Goal: Task Accomplishment & Management: Manage account settings

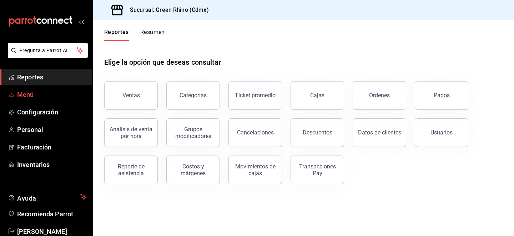
click at [56, 97] on span "Menú" at bounding box center [52, 95] width 70 height 10
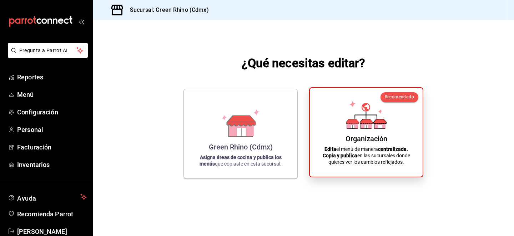
click at [320, 162] on p "Edita el menú de manera centralizada. Copia y publica en las sucursales donde q…" at bounding box center [366, 155] width 96 height 19
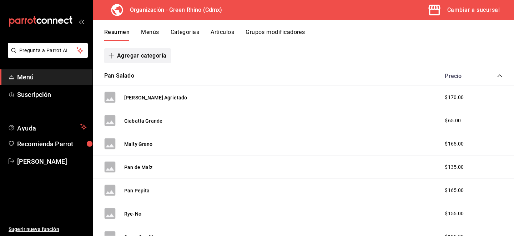
scroll to position [101, 0]
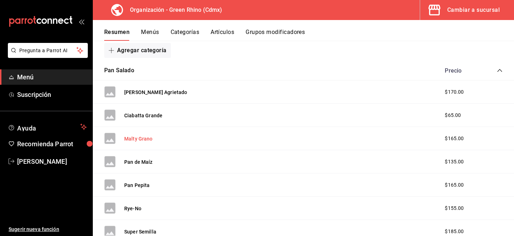
click at [143, 137] on button "Malty Grano" at bounding box center [138, 138] width 29 height 7
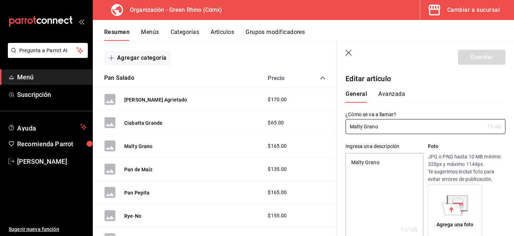
type textarea "x"
type input "$165.00"
click at [347, 47] on header "Guardar" at bounding box center [425, 55] width 177 height 29
click at [348, 50] on icon "button" at bounding box center [349, 53] width 7 height 7
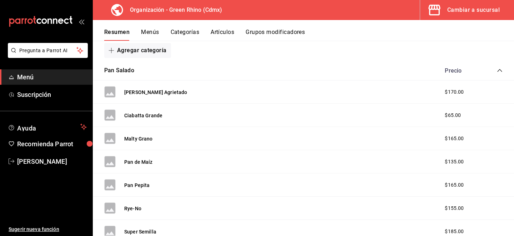
click at [218, 31] on button "Artículos" at bounding box center [223, 35] width 24 height 12
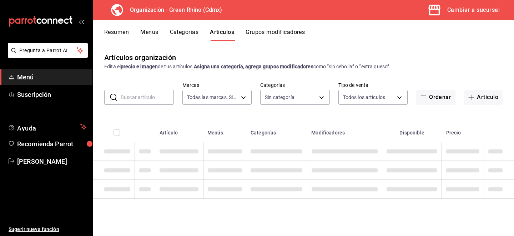
type input "718e4269-ab1b-41b6-b1a3-b54ad853307e"
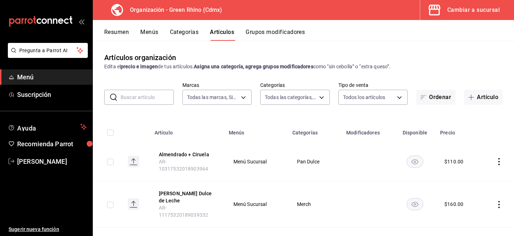
type input "a63415d0-f08f-4da5-93bf-970c3b860b08,be571465-ace9-4e63-97a2-0382f1ecc6c2,096c3…"
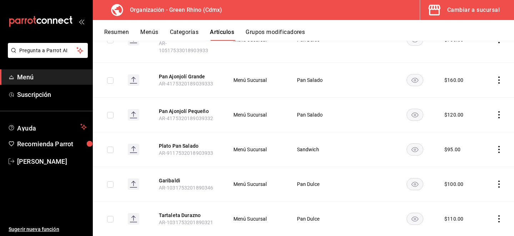
scroll to position [264, 0]
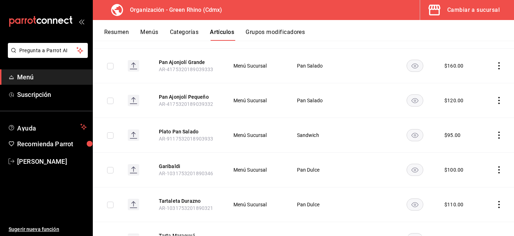
click at [496, 131] on icon "actions" at bounding box center [499, 134] width 7 height 7
click at [474, 140] on span "Duplicar" at bounding box center [477, 142] width 19 height 7
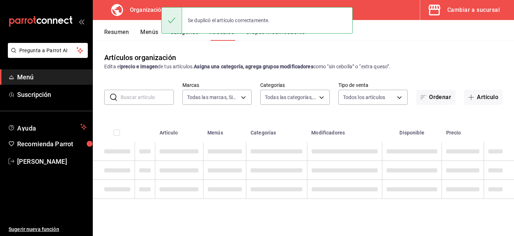
scroll to position [0, 0]
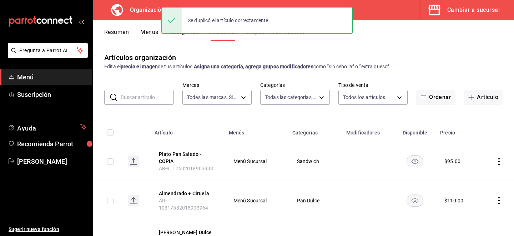
click at [497, 159] on icon "actions" at bounding box center [499, 161] width 7 height 7
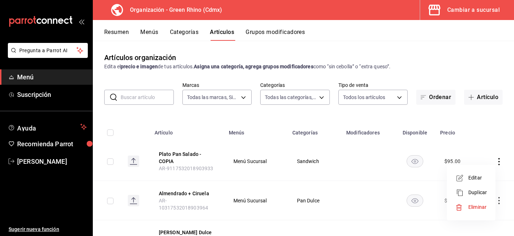
click at [462, 179] on icon at bounding box center [460, 178] width 9 height 9
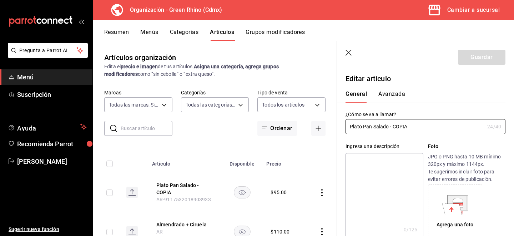
type input "$95.00"
click at [383, 130] on input "Plato Pan Salado - COPIA" at bounding box center [415, 126] width 139 height 14
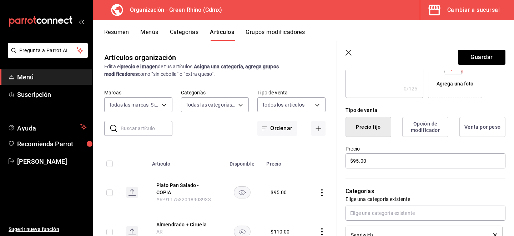
scroll to position [141, 0]
type input "Pan con Mantequilla + Queso Gruyere"
click at [356, 161] on input "$95.00" at bounding box center [426, 159] width 160 height 15
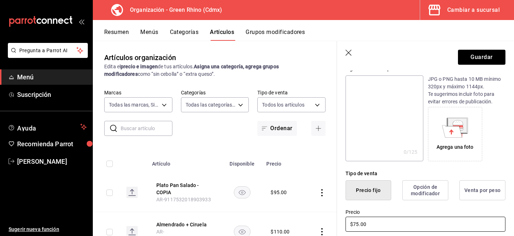
scroll to position [0, 0]
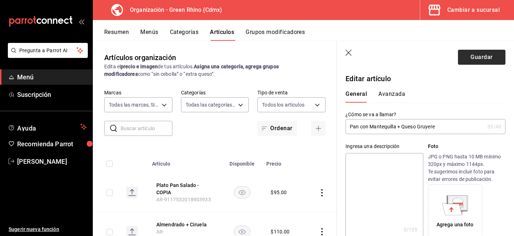
type input "$75.00"
click at [486, 59] on button "Guardar" at bounding box center [481, 57] width 47 height 15
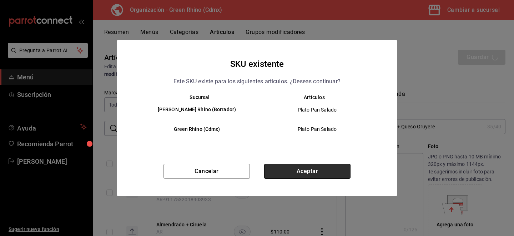
click at [286, 166] on button "Aceptar" at bounding box center [307, 171] width 86 height 15
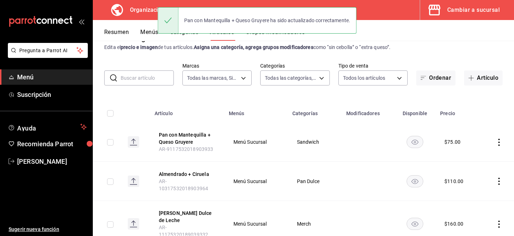
scroll to position [20, 0]
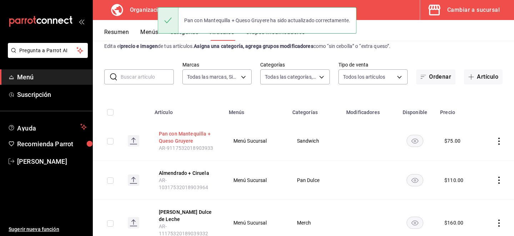
click at [189, 131] on button "Pan con Mantequilla + Queso Gruyere" at bounding box center [187, 137] width 57 height 14
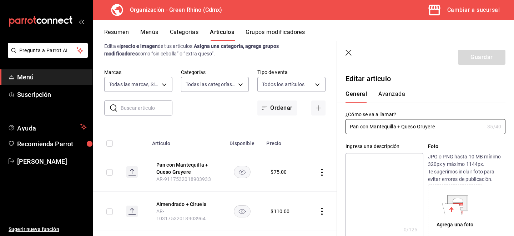
type input "$75.00"
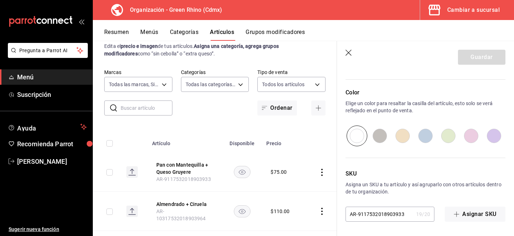
scroll to position [351, 0]
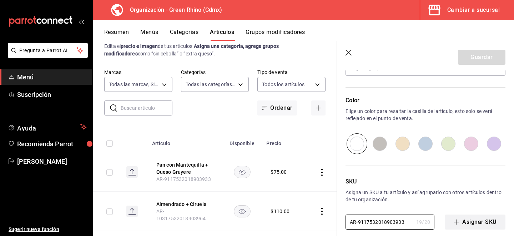
drag, startPoint x: 383, startPoint y: 224, endPoint x: 486, endPoint y: 225, distance: 103.2
click at [486, 225] on div "AR-9117532018903933 19 / 20 ​ Asignar SKU" at bounding box center [426, 221] width 160 height 15
type input "AR-91175320189039337"
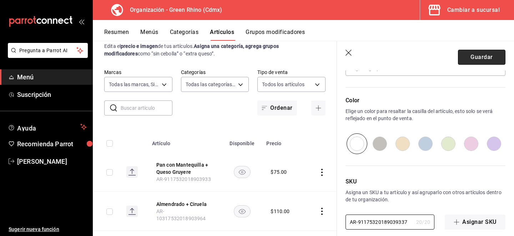
click at [486, 64] on button "Guardar" at bounding box center [481, 57] width 47 height 15
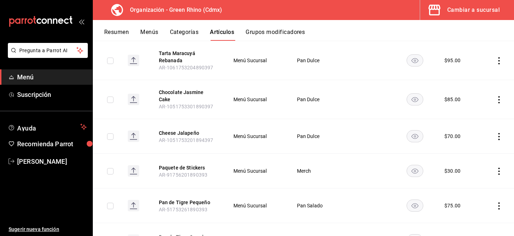
scroll to position [606, 0]
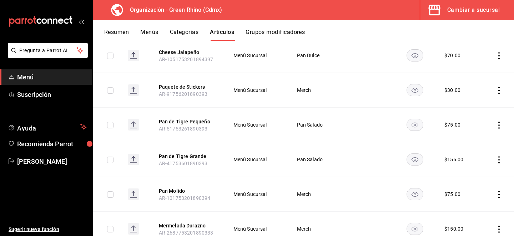
click at [496, 121] on icon "actions" at bounding box center [499, 124] width 7 height 7
click at [476, 117] on li "Duplicar" at bounding box center [471, 121] width 43 height 15
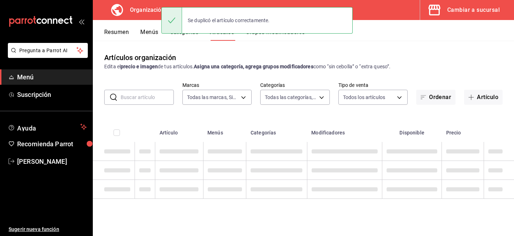
scroll to position [0, 0]
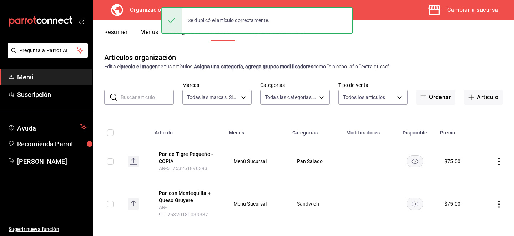
click at [499, 166] on td at bounding box center [498, 161] width 34 height 39
click at [500, 161] on icon "actions" at bounding box center [498, 161] width 1 height 7
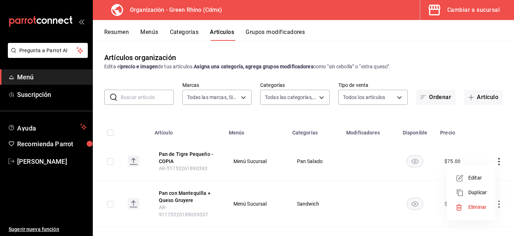
click at [474, 177] on span "Editar" at bounding box center [477, 177] width 19 height 7
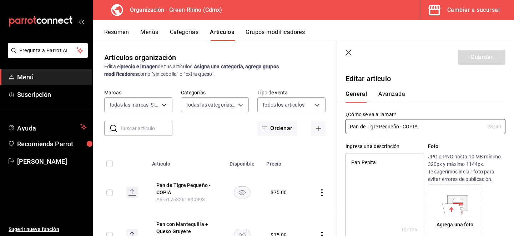
type textarea "x"
type input "$75.00"
drag, startPoint x: 425, startPoint y: 129, endPoint x: 324, endPoint y: 121, distance: 101.0
click at [324, 121] on main "Artículos organización Edita el precio e imagen de tus artículos. Asigna una ca…" at bounding box center [303, 138] width 421 height 195
type input "PP"
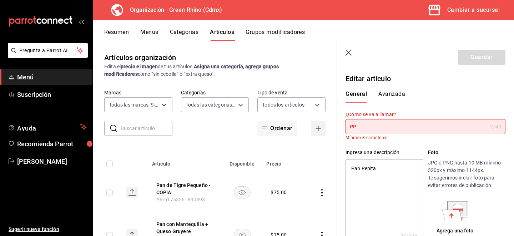
type textarea "x"
type input "PPa"
type textarea "x"
type input "PPan"
type textarea "x"
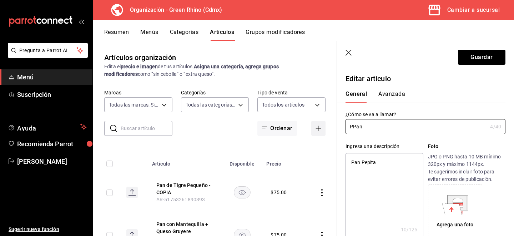
type input "PPan"
type textarea "x"
type input "PPan"
type textarea "x"
type input "PPa"
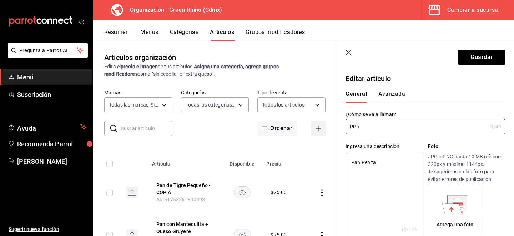
type textarea "x"
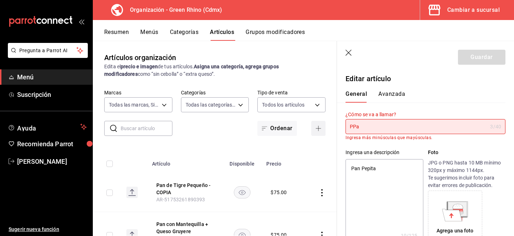
type input "PP"
type textarea "x"
type input "P"
type textarea "x"
type input "Pa"
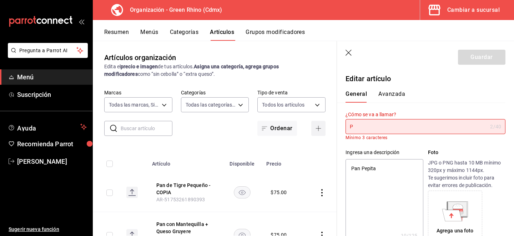
type textarea "x"
type input "Pan"
type textarea "x"
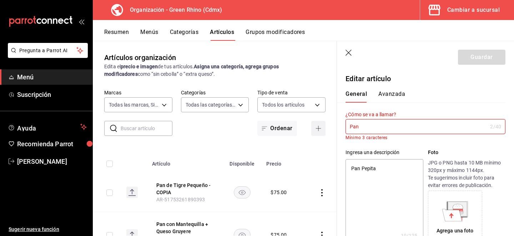
type input "Pan"
type textarea "x"
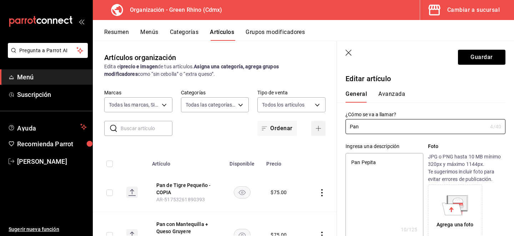
type input "Pan C"
type textarea "x"
type input "Pan Ci"
type textarea "x"
type input "Pan Cia"
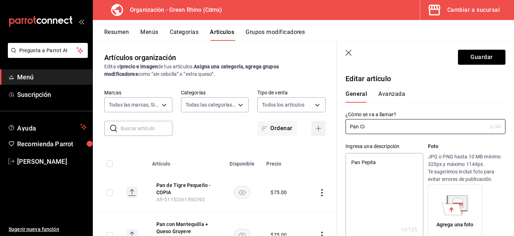
type textarea "x"
type input "Pan Ciab"
type textarea "x"
type input "Pan Ciaba"
type textarea "x"
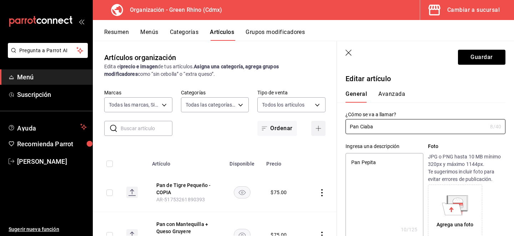
type input "Pan Ciabat"
type textarea "x"
type input "Pan Ciabatt"
type textarea "x"
type input "Pan Ciabatta"
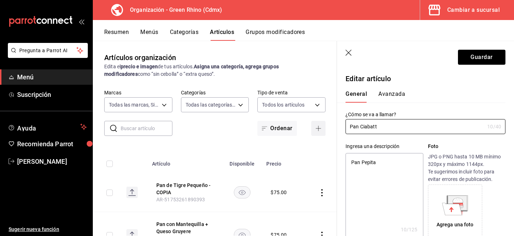
type textarea "x"
type input "Pan Ciabatt"
type textarea "x"
type input "Pan Ciabat"
type textarea "x"
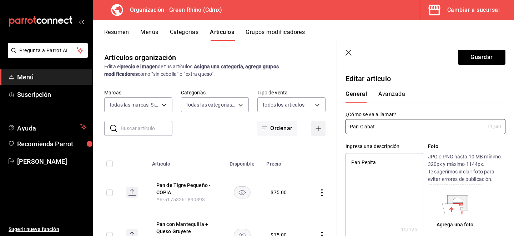
type input "Pan Ciaba"
type textarea "x"
type input "Pan Ciab"
type textarea "x"
type input "Pan Cia"
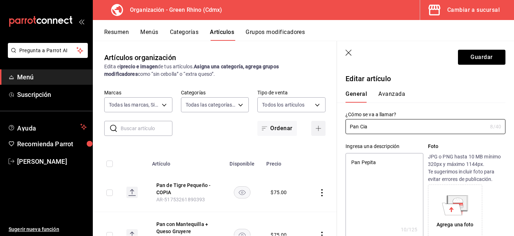
type textarea "x"
type input "Pan Ci"
type textarea "x"
type input "Pan C"
type textarea "x"
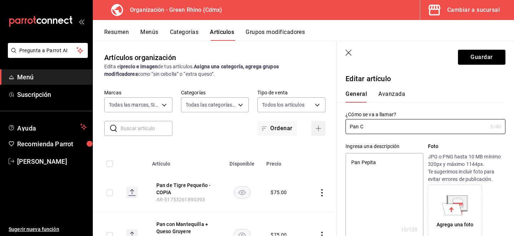
type input "Pan"
type textarea "x"
type input "Pan G"
type textarea "x"
type input "Pan Gru"
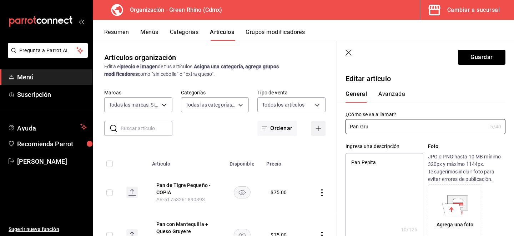
type textarea "x"
type input "Pan [PERSON_NAME]"
type textarea "x"
type input "Pan Gruye"
type textarea "x"
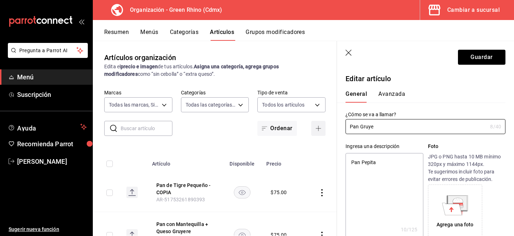
type input "Pan Gruyer"
type textarea "x"
type input "Pan Gruyere"
type textarea "x"
type input "Pan Gruyer"
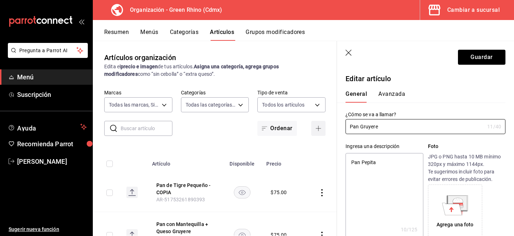
type textarea "x"
type input "Pan Gruye"
type textarea "x"
type input "Pan [PERSON_NAME]"
type textarea "x"
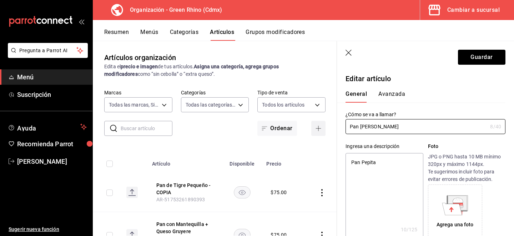
type input "Pan Gru"
type textarea "x"
type input "Pan Gr"
type textarea "x"
type input "Pan G"
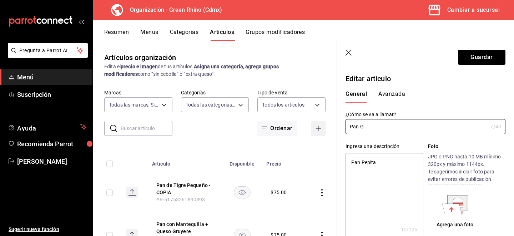
type textarea "x"
type input "Pan"
type textarea "x"
type input "Pan"
type textarea "x"
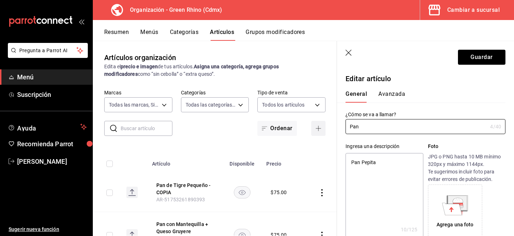
type input "Pa"
type textarea "x"
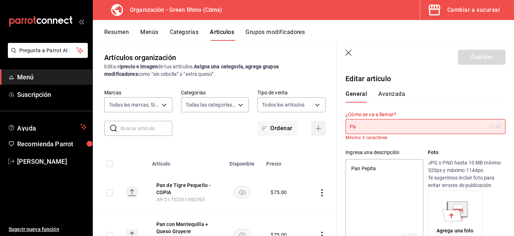
type input "P"
type textarea "x"
type input "M"
type textarea "x"
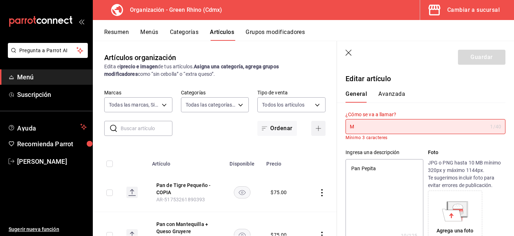
type input "Mo"
type textarea "x"
type input "Mor"
type textarea "x"
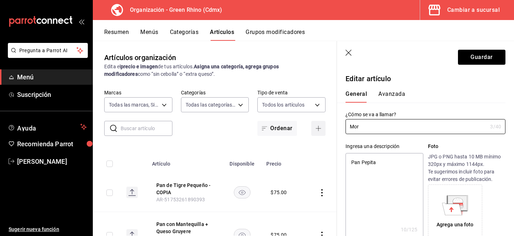
type input "Morn"
type textarea "x"
type input "Morni"
type textarea "x"
type input "Mornin"
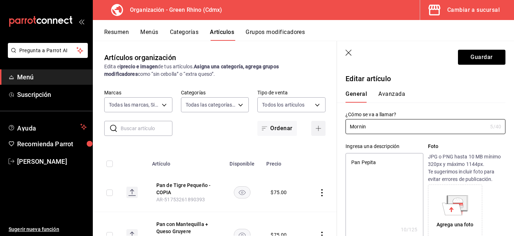
type textarea "x"
type input "Morning"
type textarea "x"
type input "Morning"
type textarea "x"
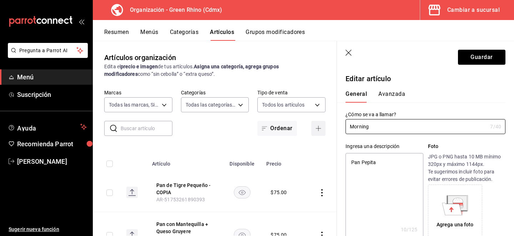
type input "Morning B"
type textarea "x"
type input "Morning Bu"
type textarea "x"
type input "Morning Bun"
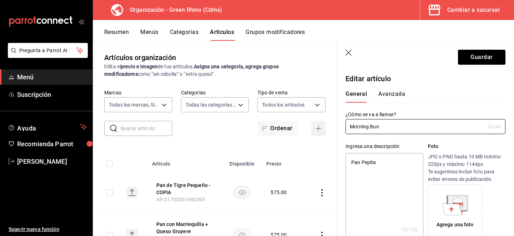
type textarea "x"
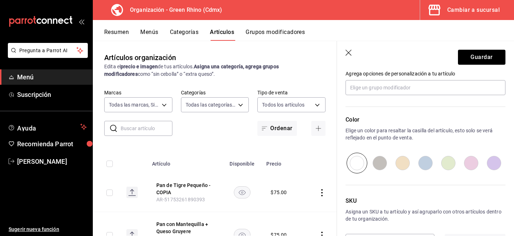
scroll to position [359, 0]
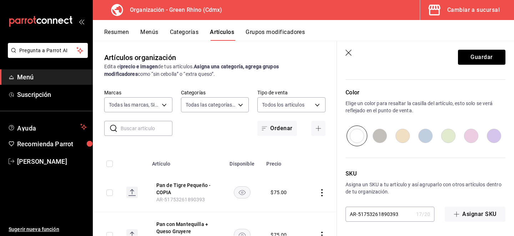
type input "Morning Bun"
drag, startPoint x: 383, startPoint y: 211, endPoint x: 514, endPoint y: 256, distance: 137.8
click at [514, 235] on html "Pregunta a Parrot AI Menú Suscripción Ayuda Recomienda Parrot [PERSON_NAME] Sug…" at bounding box center [257, 118] width 514 height 236
type textarea "x"
type input "AR-517532618903933"
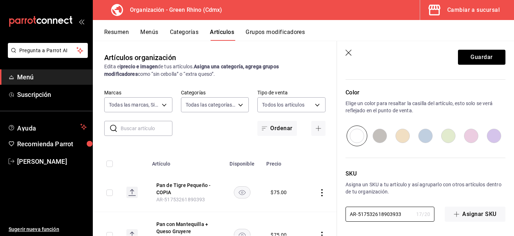
type textarea "x"
type input "AR-5175326189039332"
type textarea "x"
type input "AR-51753261890393323"
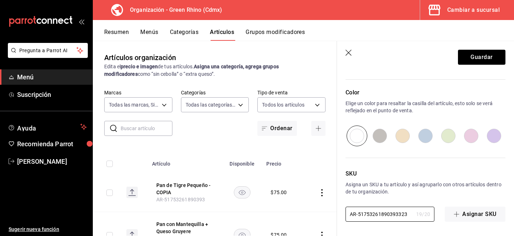
type textarea "x"
type input "AR-51753261890393323"
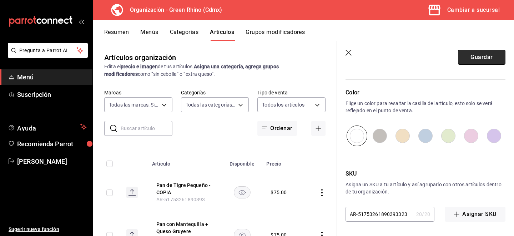
click at [482, 56] on button "Guardar" at bounding box center [481, 57] width 47 height 15
type textarea "x"
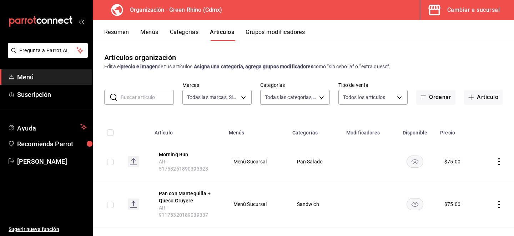
click at [499, 158] on icon "actions" at bounding box center [498, 161] width 1 height 7
click at [462, 179] on icon at bounding box center [460, 175] width 9 height 9
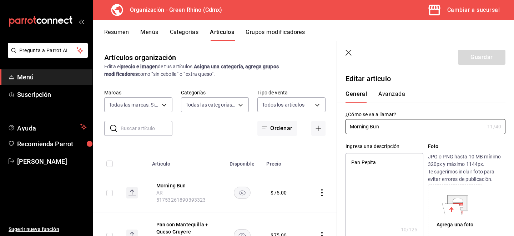
type textarea "x"
type input "$75.00"
click at [399, 91] on button "Avanzada" at bounding box center [391, 96] width 27 height 12
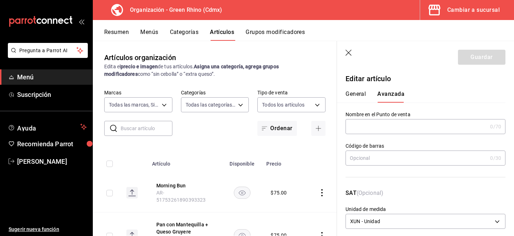
click at [358, 94] on button "General" at bounding box center [356, 96] width 20 height 12
type textarea "x"
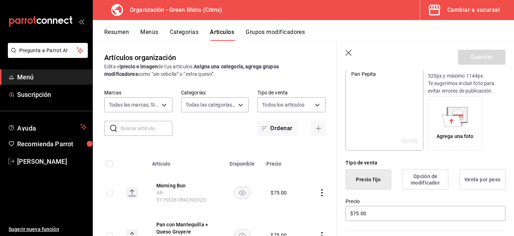
scroll to position [103, 0]
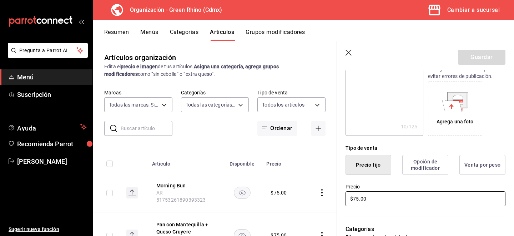
click at [357, 200] on input "$75.00" at bounding box center [426, 198] width 160 height 15
type input "$5.00"
type textarea "x"
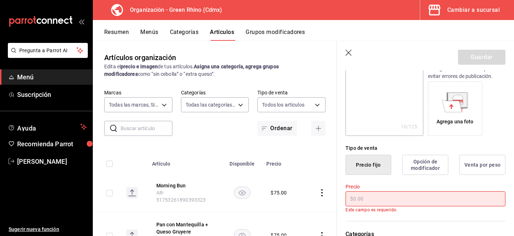
type input "$7.00"
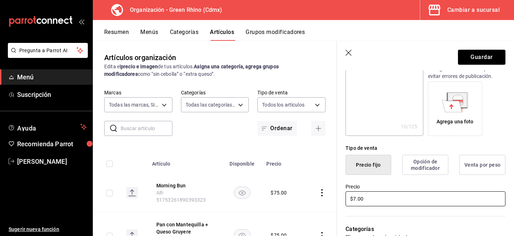
type textarea "x"
type input "$75.00"
type textarea "x"
type input "$7.00"
type textarea "x"
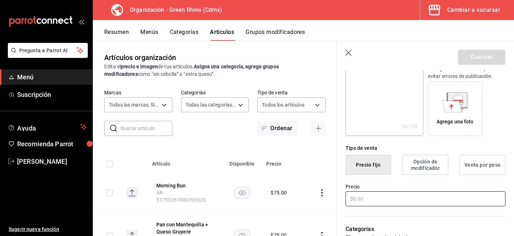
type input "$3.00"
type textarea "x"
type input "$30.00"
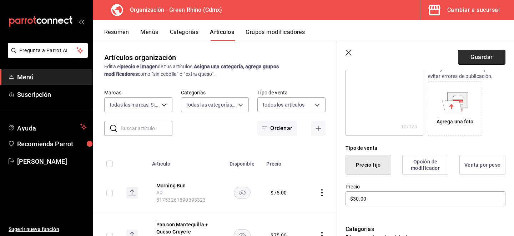
click at [487, 59] on button "Guardar" at bounding box center [481, 57] width 47 height 15
type textarea "x"
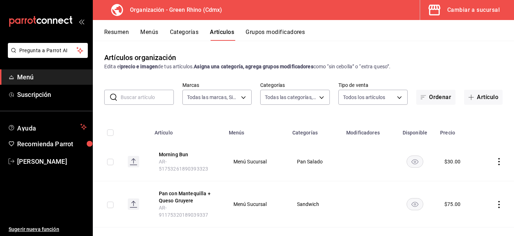
click at [154, 32] on button "Menús" at bounding box center [149, 35] width 18 height 12
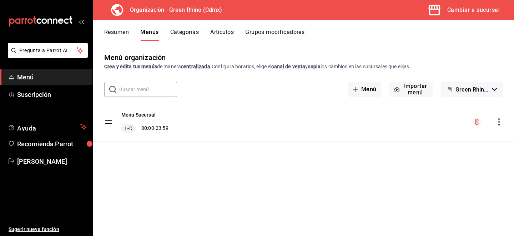
click at [503, 122] on div "Menú Sucursal L-D 00:00 - 23:59" at bounding box center [303, 121] width 421 height 39
click at [498, 124] on icon "actions" at bounding box center [498, 121] width 1 height 7
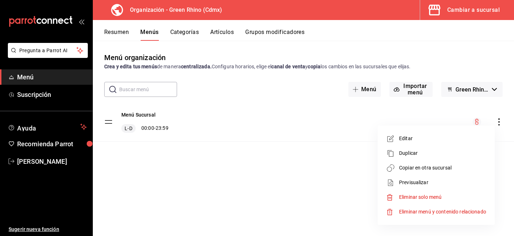
click at [413, 151] on span "Duplicar" at bounding box center [442, 152] width 87 height 7
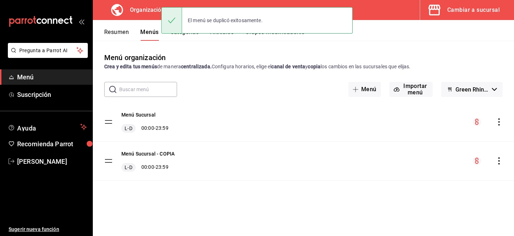
click at [502, 160] on icon "actions" at bounding box center [499, 160] width 7 height 7
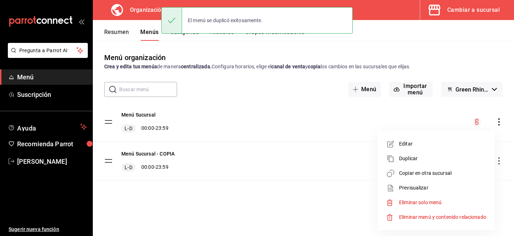
click at [446, 204] on span "Eliminar solo menú" at bounding box center [442, 202] width 87 height 7
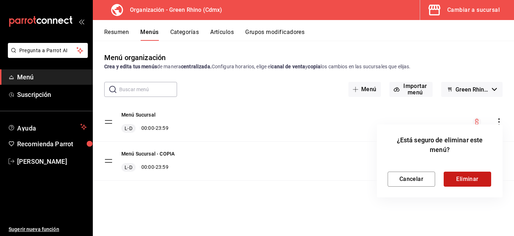
click at [474, 181] on button "Eliminar" at bounding box center [467, 178] width 47 height 15
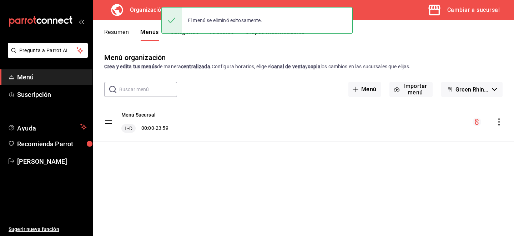
click at [500, 122] on icon "actions" at bounding box center [499, 121] width 7 height 7
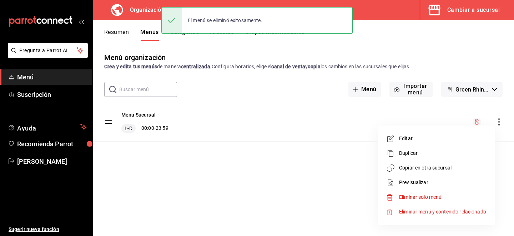
click at [447, 171] on span "Copiar en otra sucursal" at bounding box center [442, 167] width 87 height 7
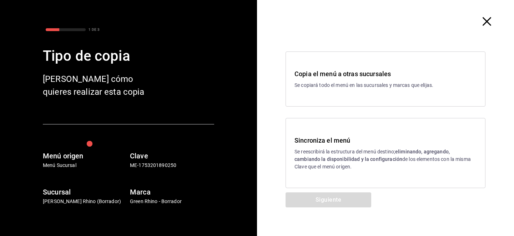
click at [350, 82] on p "Se copiará todo el menú en las sucursales y marcas que elijas." at bounding box center [386, 84] width 182 height 7
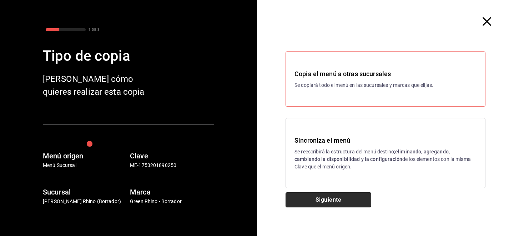
click at [331, 198] on button "Siguiente" at bounding box center [329, 199] width 86 height 15
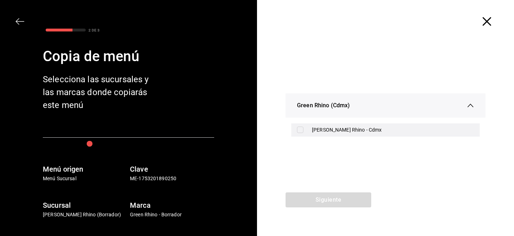
click at [300, 130] on input "checkbox" at bounding box center [300, 129] width 6 height 6
checkbox input "true"
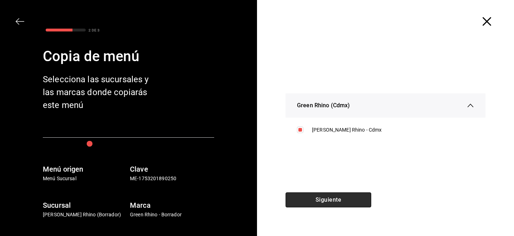
click at [307, 196] on button "Siguiente" at bounding box center [329, 199] width 86 height 15
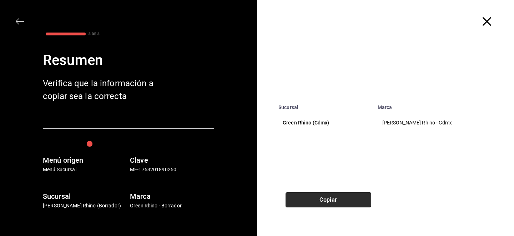
click at [307, 196] on button "Copiar" at bounding box center [329, 199] width 86 height 15
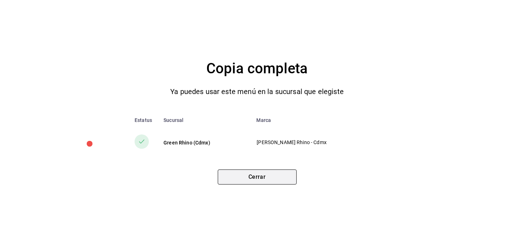
click at [246, 172] on button "Cerrar" at bounding box center [257, 176] width 79 height 15
